Goal: Task Accomplishment & Management: Complete application form

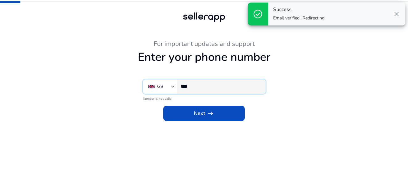
click at [214, 85] on input "***" at bounding box center [221, 86] width 80 height 7
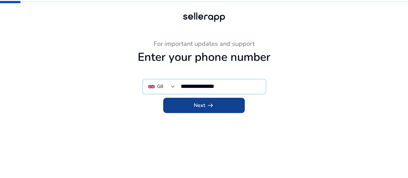
type input "**********"
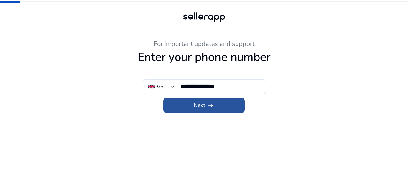
click at [211, 102] on span "arrow_right_alt" at bounding box center [211, 106] width 8 height 8
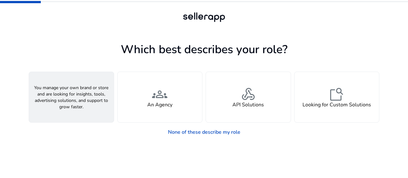
click at [79, 96] on div "person A Seller" at bounding box center [71, 97] width 85 height 50
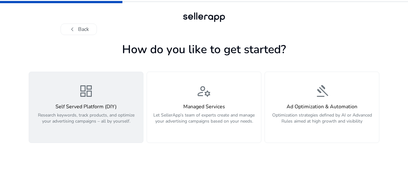
click at [97, 108] on h4 "Self Served Platform (DIY)" at bounding box center [86, 107] width 107 height 6
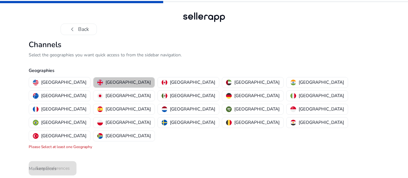
click at [106, 84] on p "[GEOGRAPHIC_DATA]" at bounding box center [128, 82] width 45 height 7
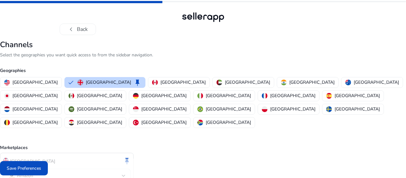
click at [404, 71] on div "chevron_left Back Channels Select the geographies you want quick access to from…" at bounding box center [203, 106] width 406 height 212
click at [35, 165] on button "Save Preferences" at bounding box center [24, 168] width 48 height 14
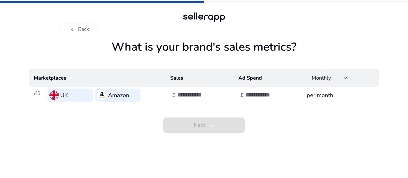
click at [212, 95] on input "number" at bounding box center [198, 95] width 43 height 7
click at [265, 99] on input "number" at bounding box center [267, 95] width 43 height 7
type input "***"
click at [230, 101] on div at bounding box center [205, 95] width 57 height 14
click at [227, 96] on div at bounding box center [205, 95] width 57 height 14
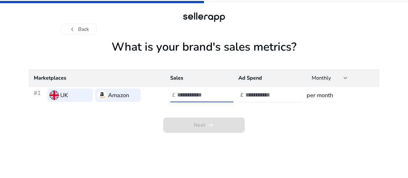
type input "*"
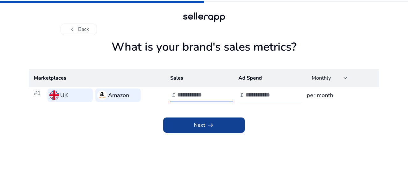
type input "****"
click at [207, 123] on span "arrow_right_alt" at bounding box center [211, 126] width 8 height 8
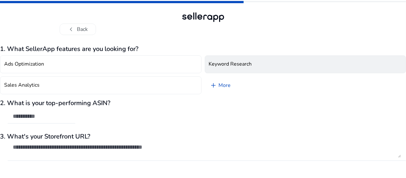
click at [252, 60] on button "Keyword Research" at bounding box center [306, 65] width 202 height 18
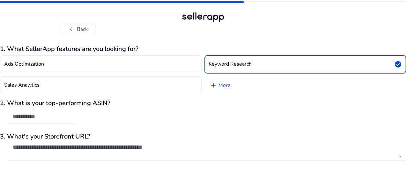
click at [256, 63] on button "Keyword Research check_circle" at bounding box center [306, 65] width 202 height 18
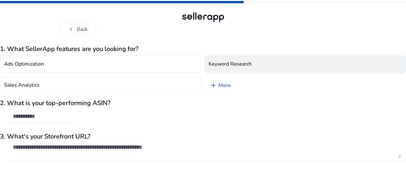
click at [251, 60] on button "Keyword Research" at bounding box center [306, 65] width 202 height 18
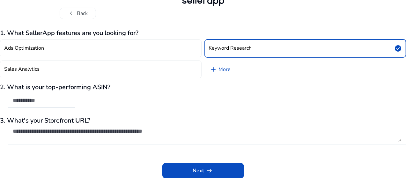
scroll to position [16, 0]
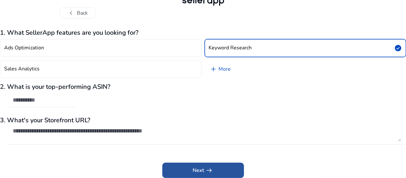
click at [217, 169] on span at bounding box center [203, 170] width 82 height 15
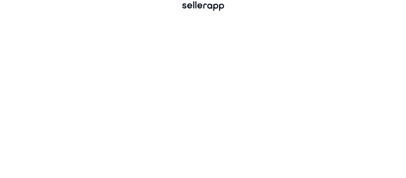
scroll to position [11, 0]
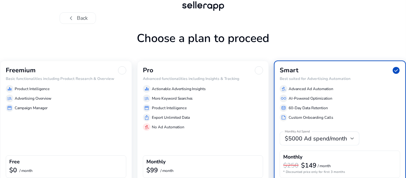
click at [71, 120] on div "Freemium Basic functionalities including Product Research & Overview equalizer …" at bounding box center [66, 122] width 132 height 123
